Goal: Information Seeking & Learning: Learn about a topic

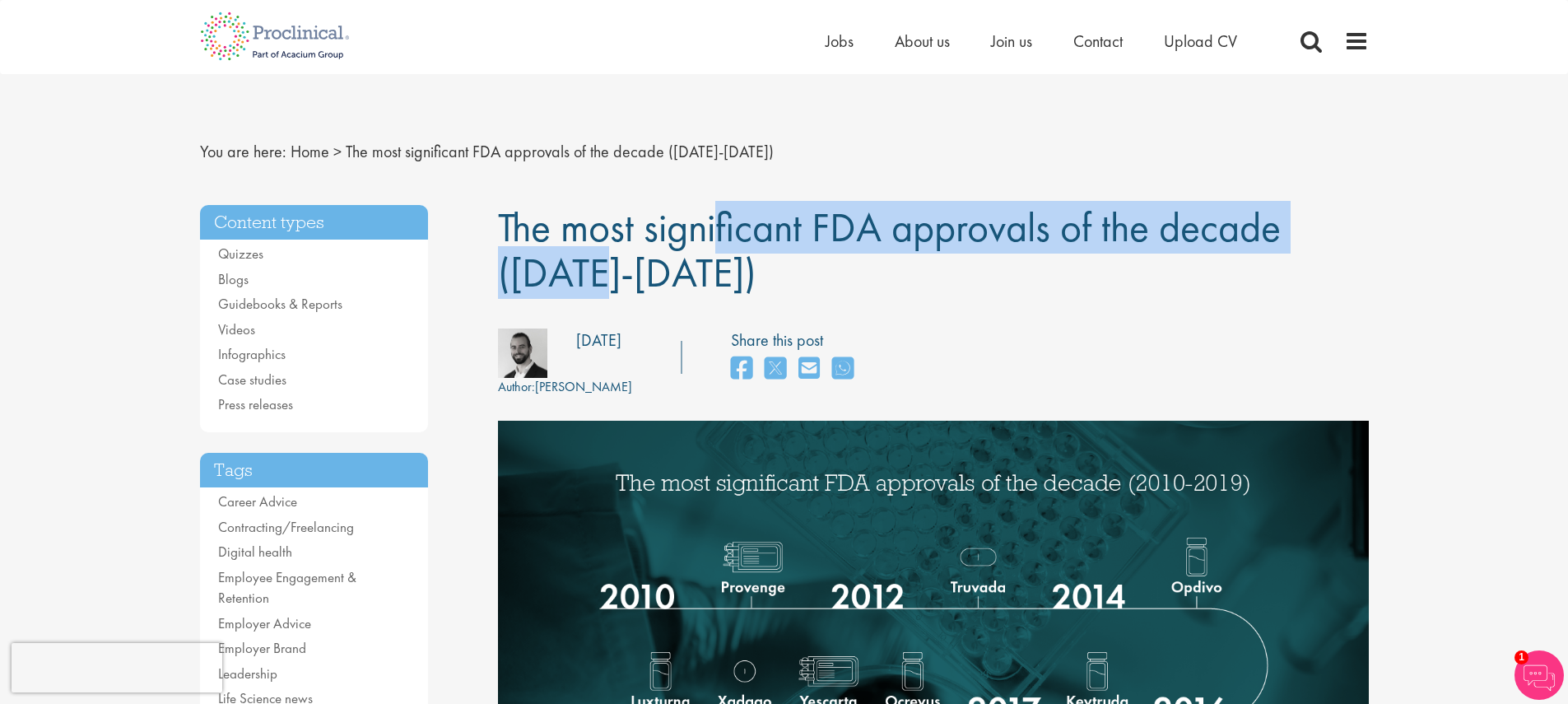
drag, startPoint x: 511, startPoint y: 226, endPoint x: 903, endPoint y: 198, distance: 393.0
click at [1167, 211] on span "The most significant FDA approvals of the decade ([DATE]-[DATE])" at bounding box center [889, 250] width 783 height 98
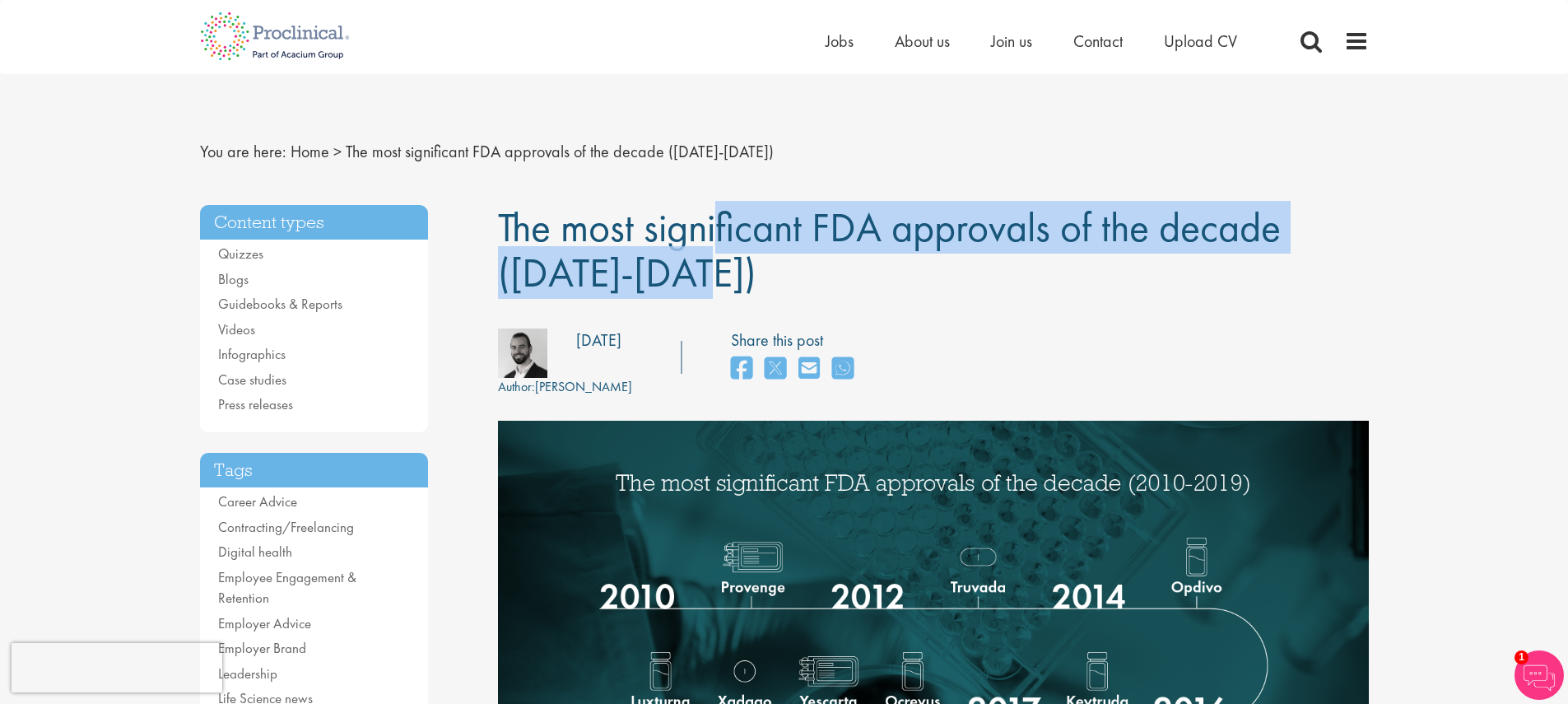
drag, startPoint x: 506, startPoint y: 227, endPoint x: 1283, endPoint y: 207, distance: 777.3
click at [1279, 207] on span "The most significant FDA approvals of the decade ([DATE]-[DATE])" at bounding box center [889, 250] width 783 height 98
click at [1296, 205] on h1 "The most significant FDA approvals of the decade ([DATE]-[DATE])" at bounding box center [933, 250] width 871 height 90
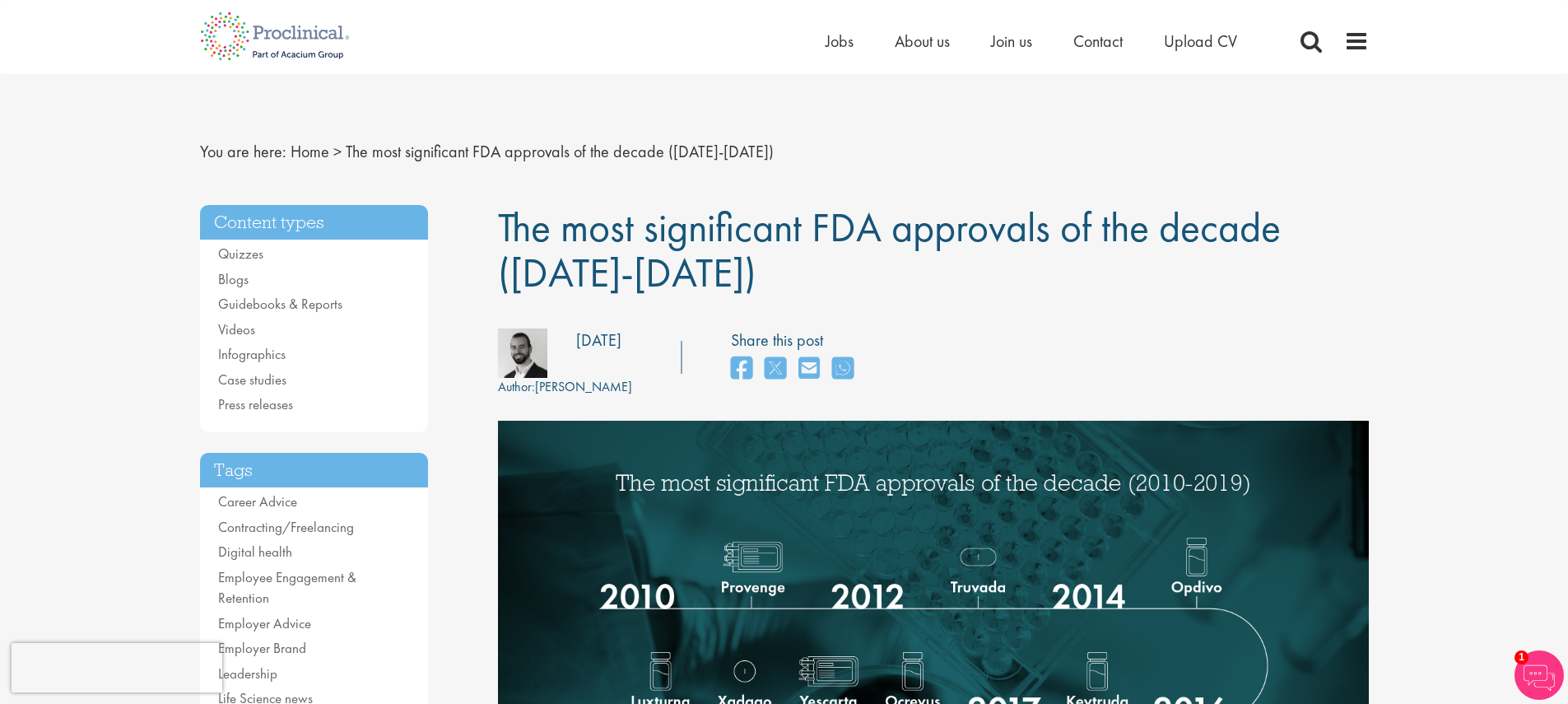
click at [1244, 221] on span "The most significant FDA approvals of the decade ([DATE]-[DATE])" at bounding box center [889, 250] width 783 height 98
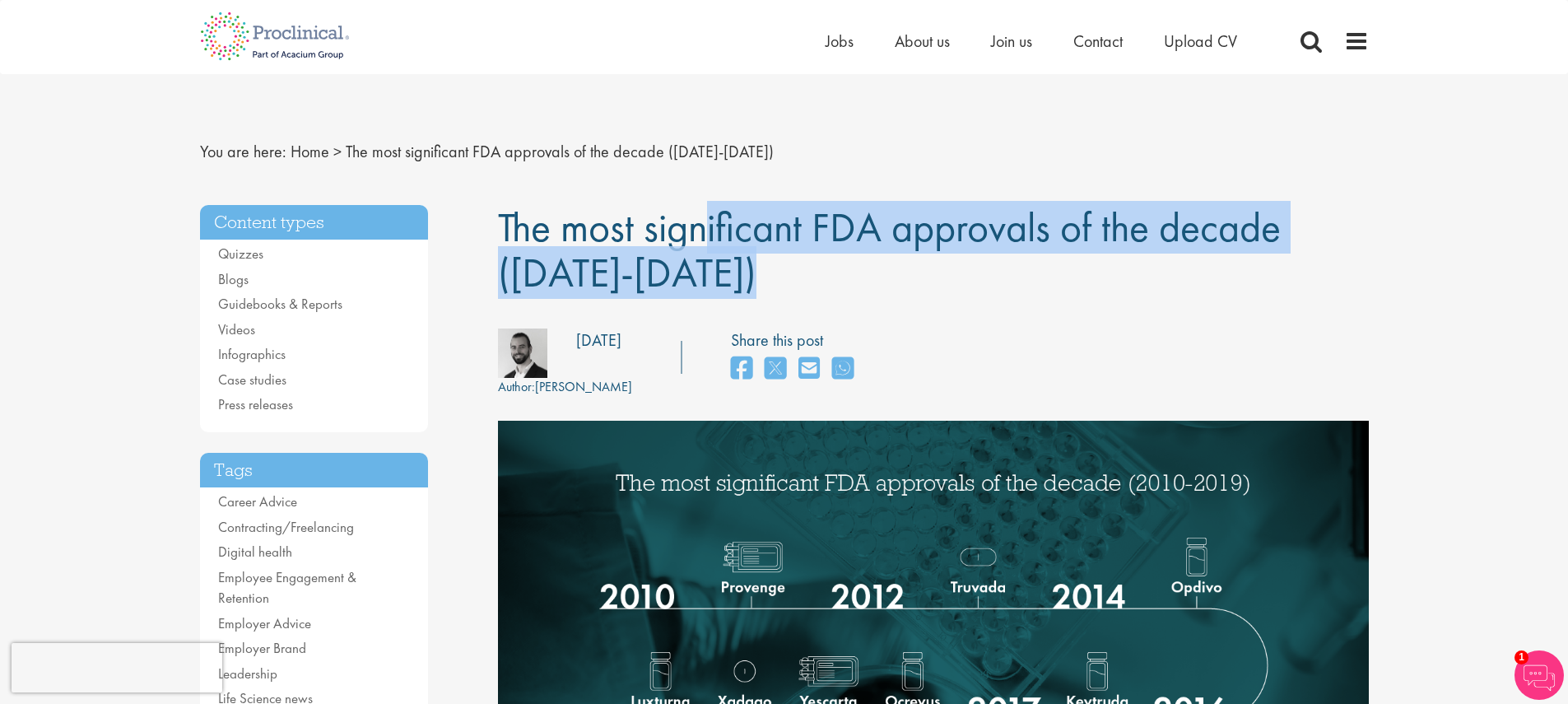
click at [1244, 221] on span "The most significant FDA approvals of the decade ([DATE]-[DATE])" at bounding box center [889, 250] width 783 height 98
click at [1240, 222] on span "The most significant FDA approvals of the decade ([DATE]-[DATE])" at bounding box center [889, 250] width 783 height 98
drag, startPoint x: 494, startPoint y: 227, endPoint x: 1289, endPoint y: 228, distance: 795.0
copy span "The most significant FDA approvals of the decade"
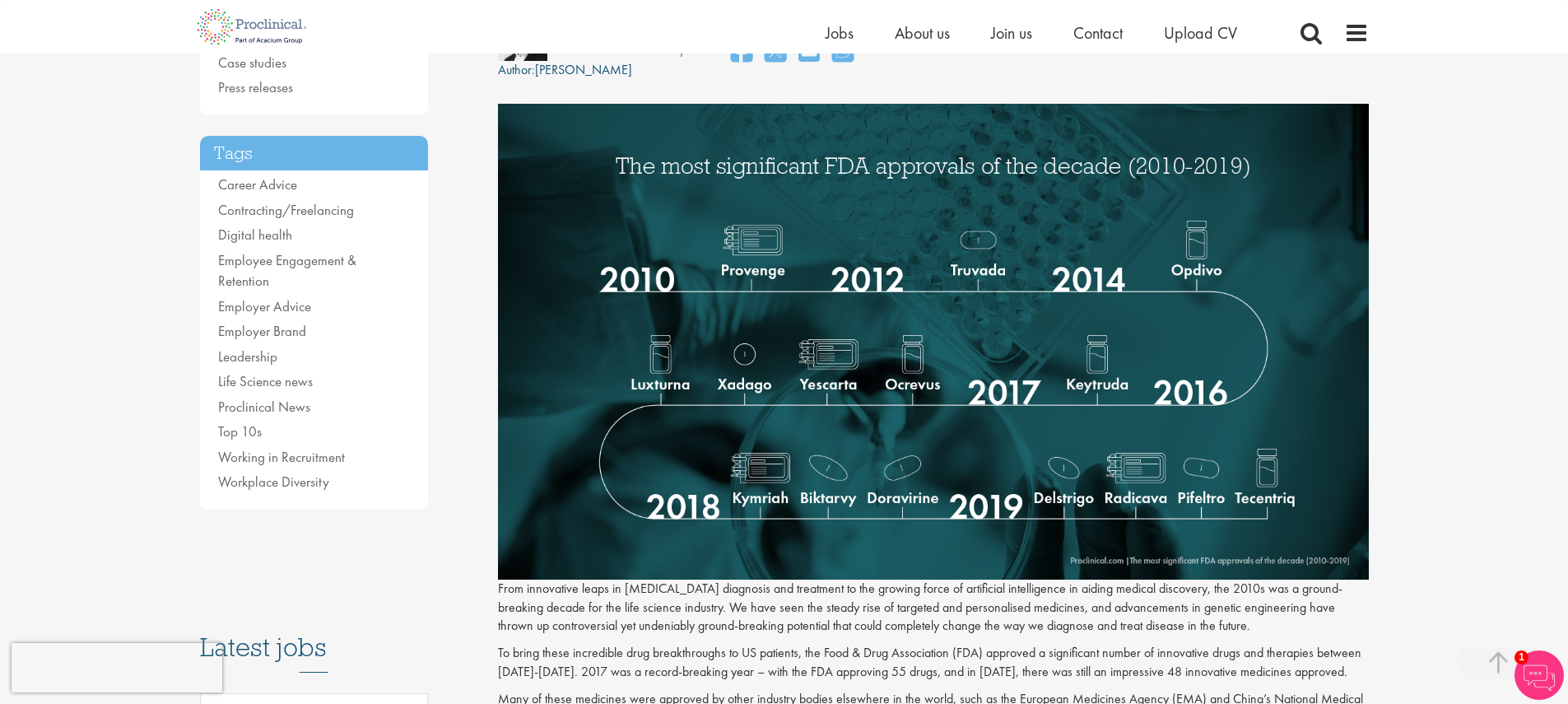
scroll to position [99, 0]
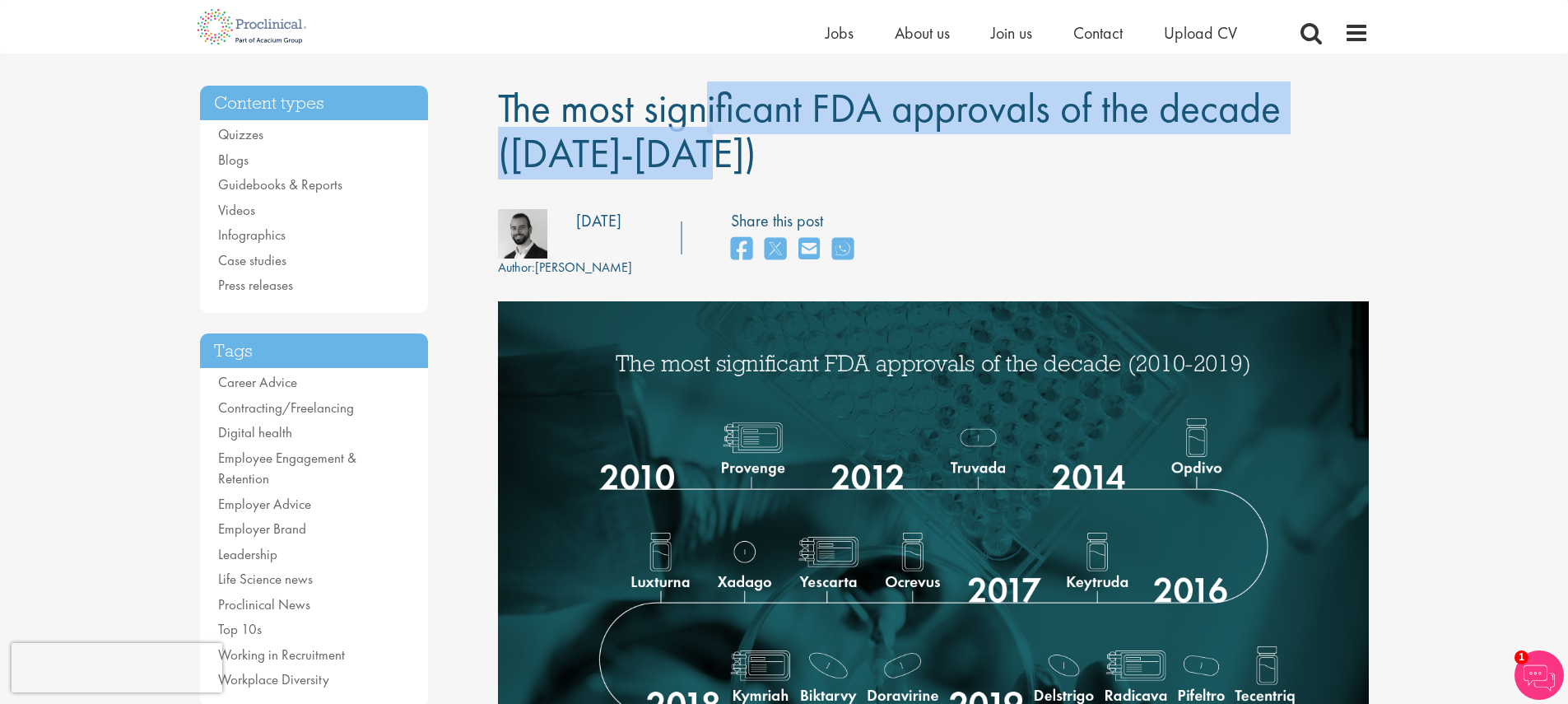
click at [764, 128] on span "The most significant FDA approvals of the decade ([DATE]-[DATE])" at bounding box center [889, 130] width 783 height 98
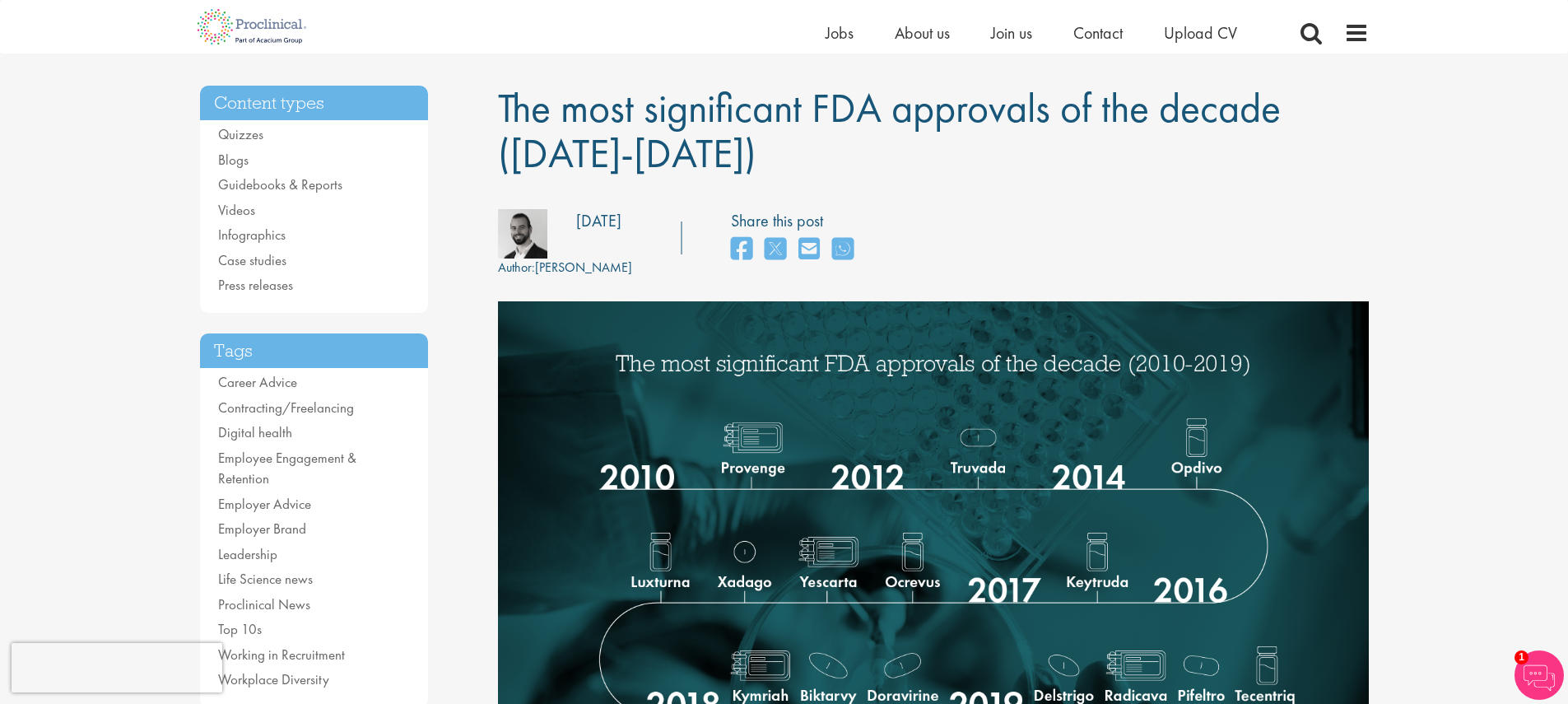
click at [766, 121] on span "The most significant FDA approvals of the decade ([DATE]-[DATE])" at bounding box center [889, 130] width 783 height 98
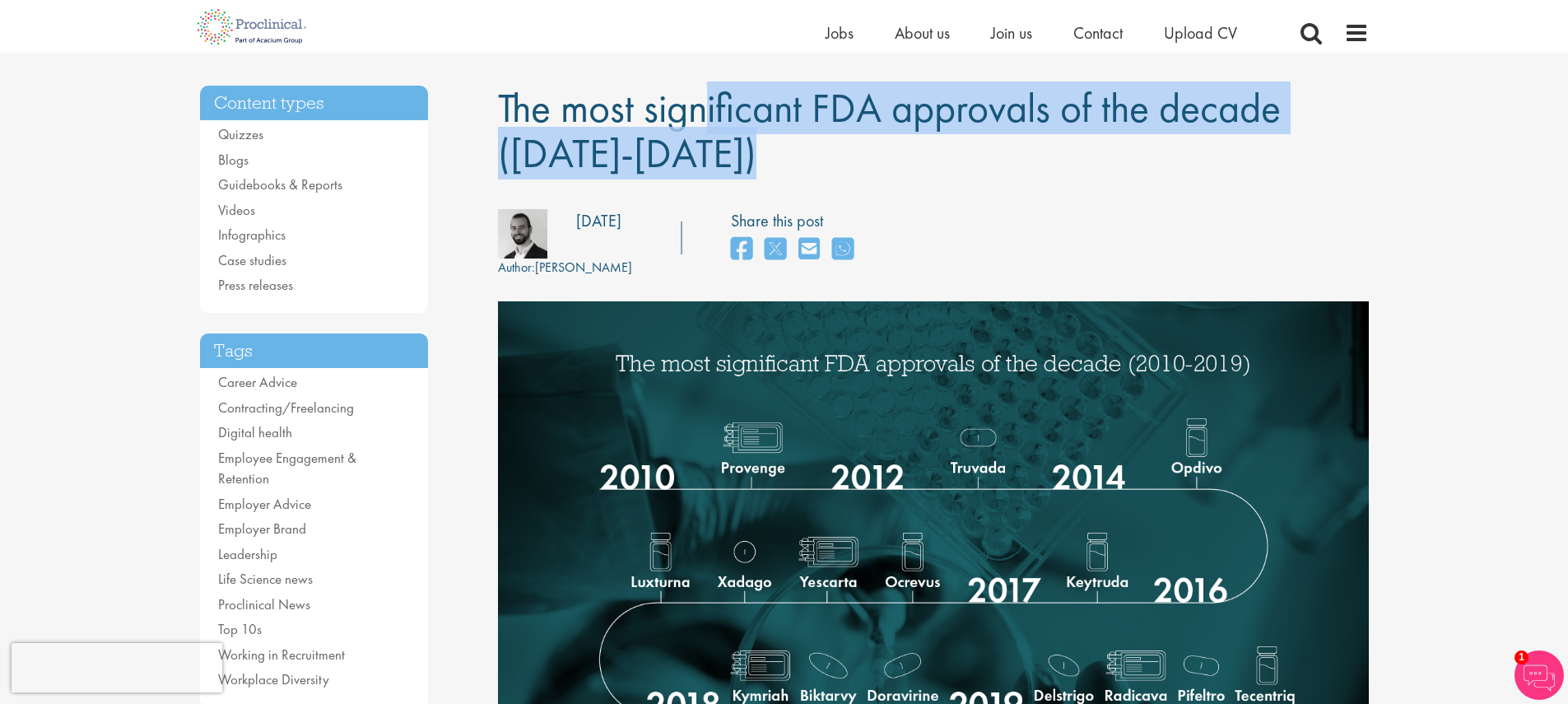
click at [766, 121] on span "The most significant FDA approvals of the decade ([DATE]-[DATE])" at bounding box center [889, 130] width 783 height 98
copy div "The most significant FDA approvals of the decade ([DATE]-[DATE])"
